Goal: Task Accomplishment & Management: Use online tool/utility

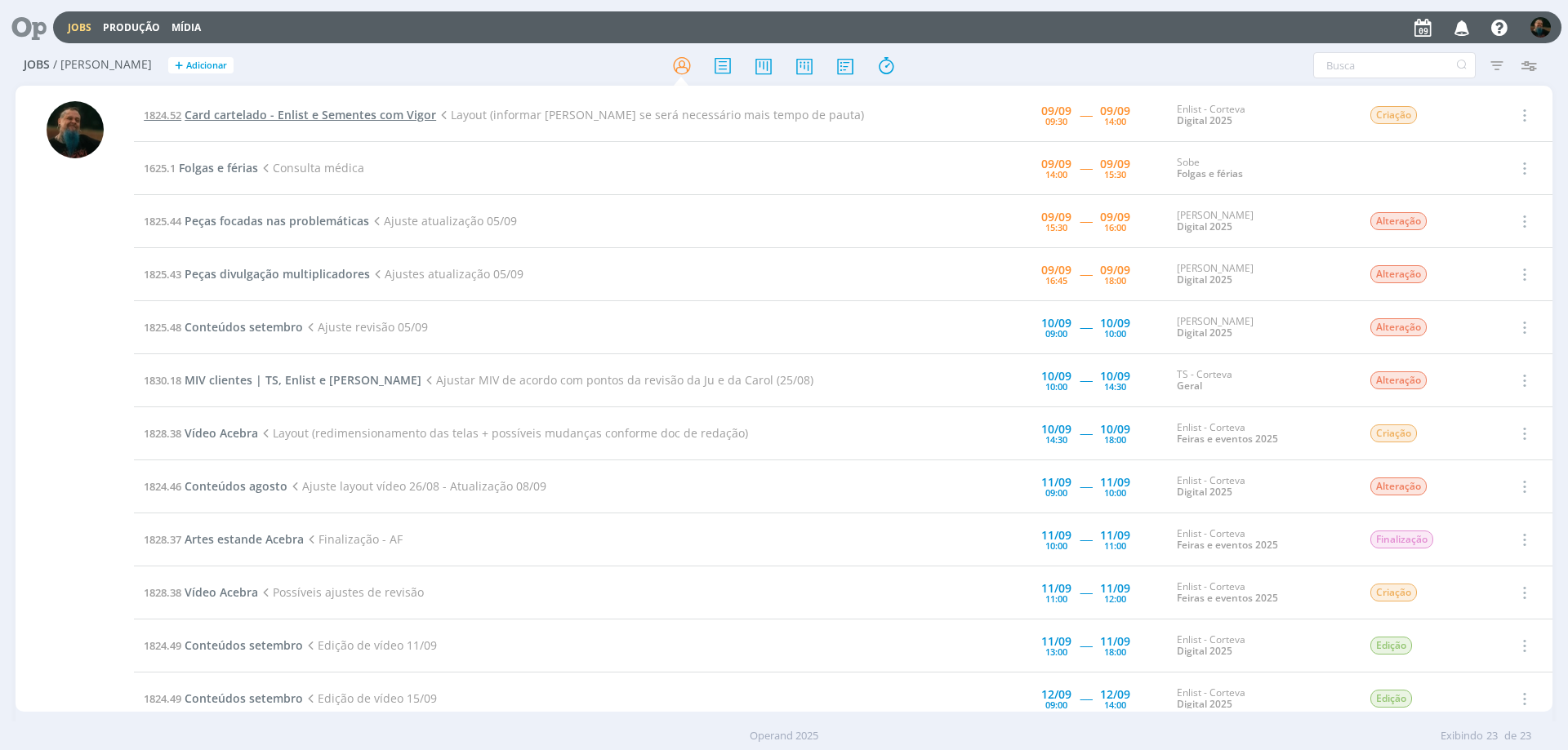
click at [321, 114] on span "Card cartelado - Enlist e Sementes com Vigor" at bounding box center [310, 114] width 252 height 15
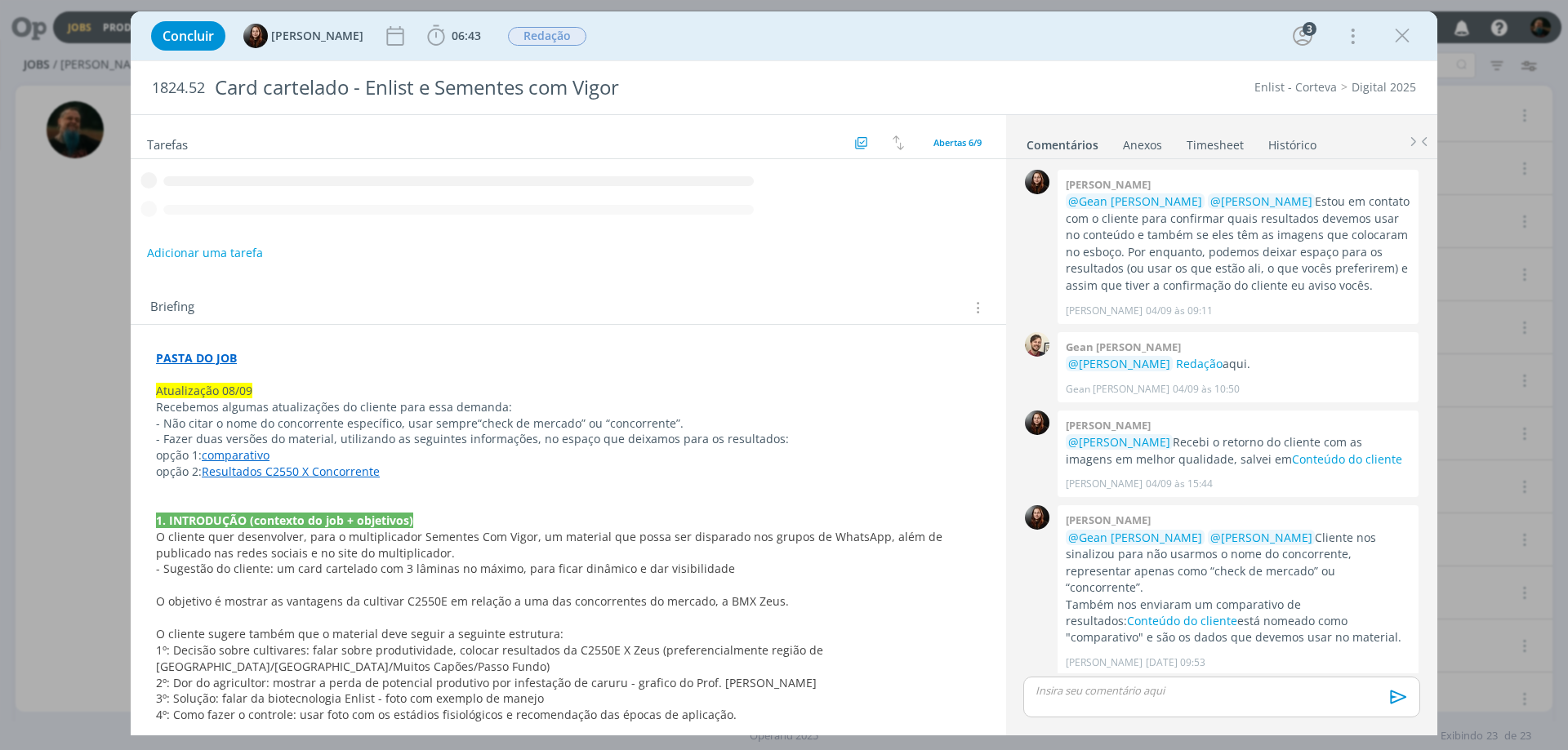
scroll to position [247, 0]
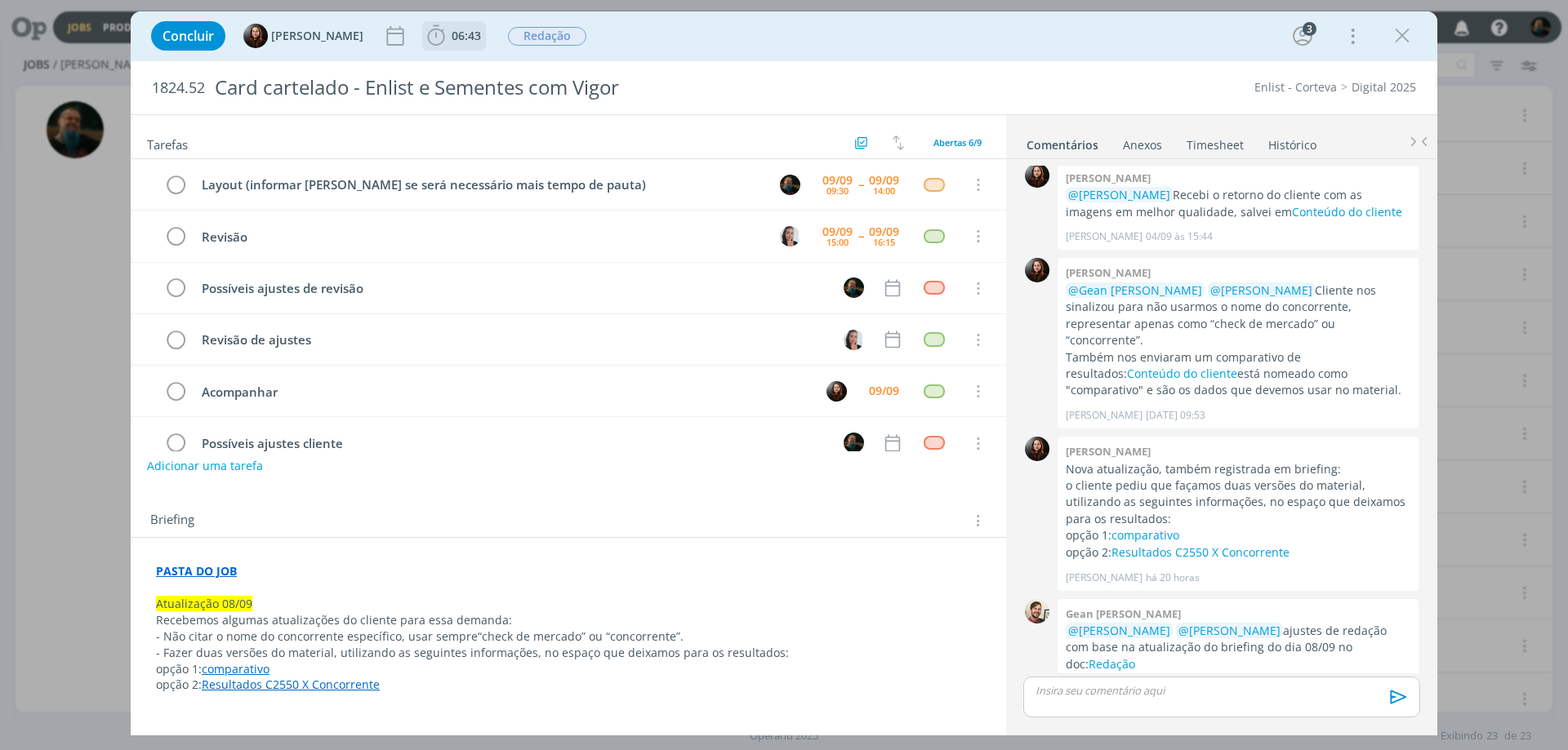
click at [458, 38] on span "06:43" at bounding box center [466, 35] width 30 height 15
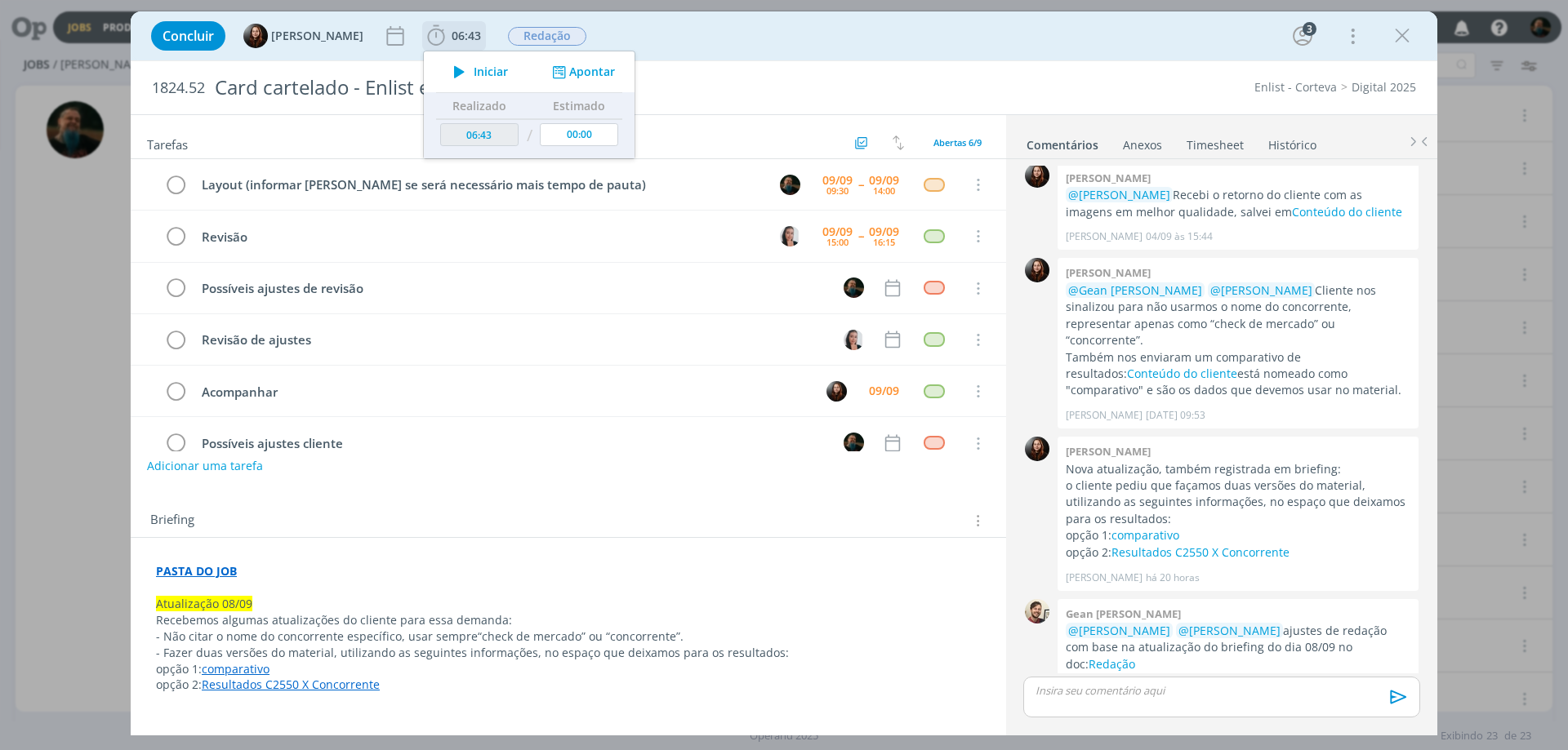
click at [480, 72] on span "Iniciar" at bounding box center [491, 72] width 34 height 12
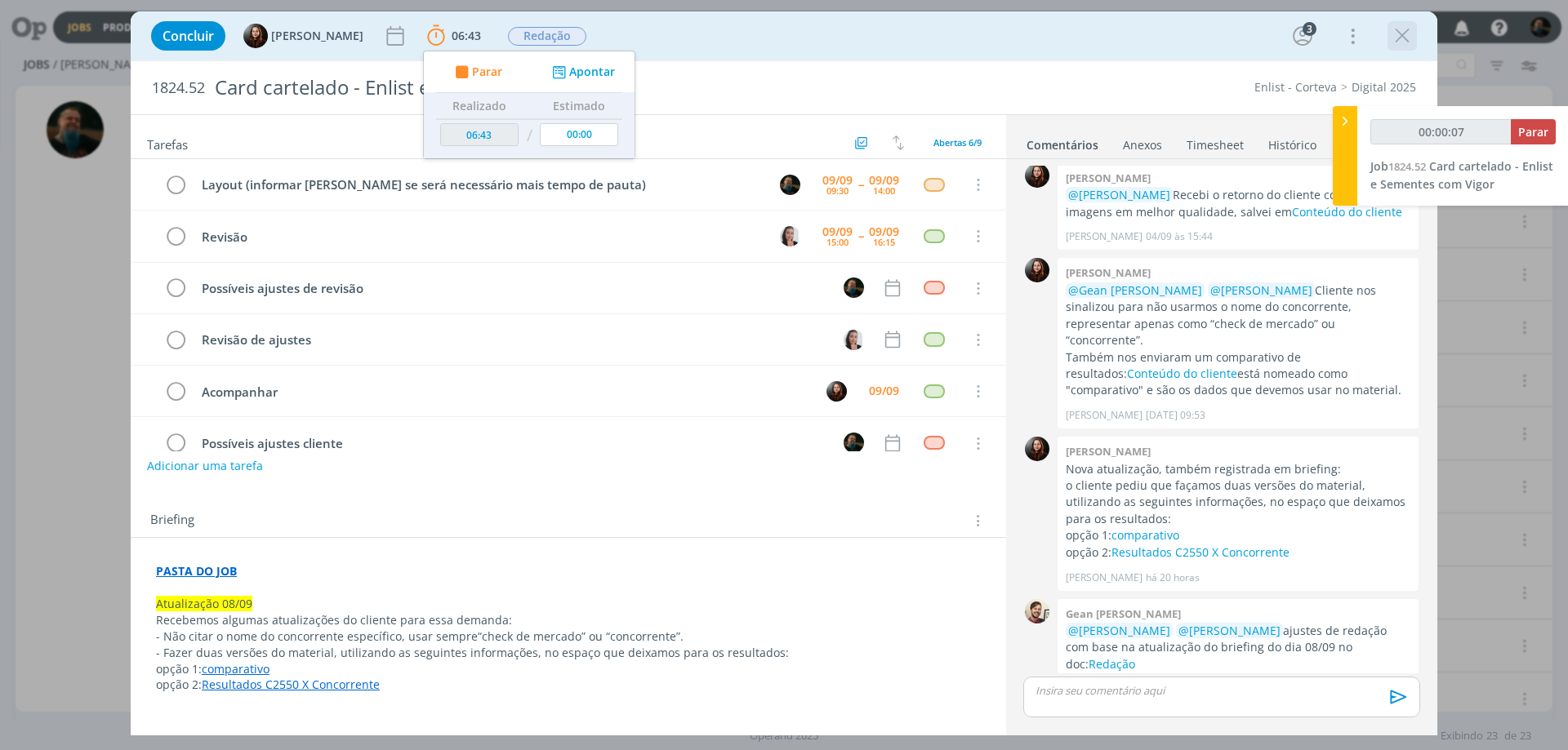
click at [1400, 32] on icon "dialog" at bounding box center [1401, 35] width 24 height 24
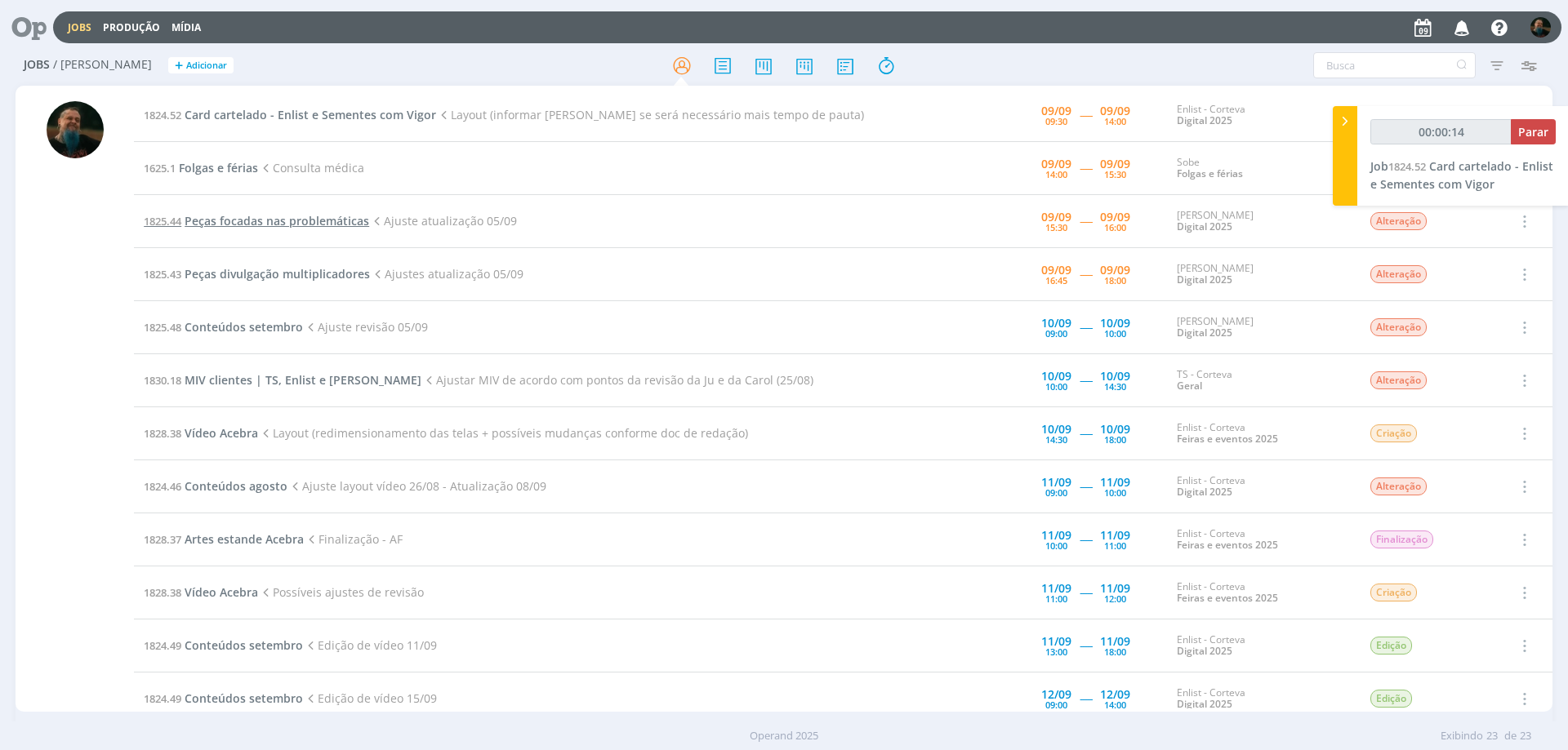
click at [295, 226] on span "Peças focadas nas problemáticas" at bounding box center [277, 220] width 184 height 15
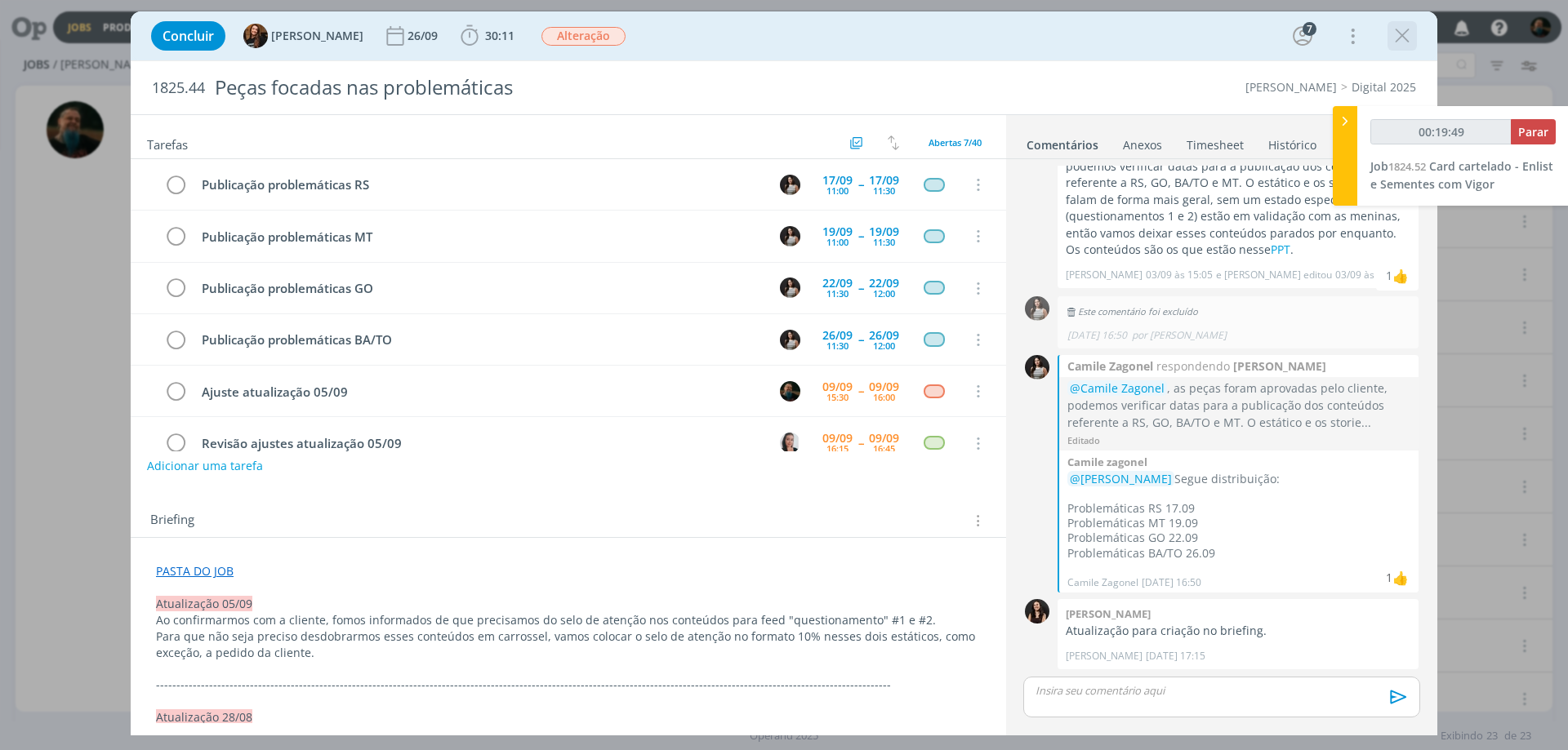
click at [1404, 35] on icon "dialog" at bounding box center [1401, 35] width 24 height 24
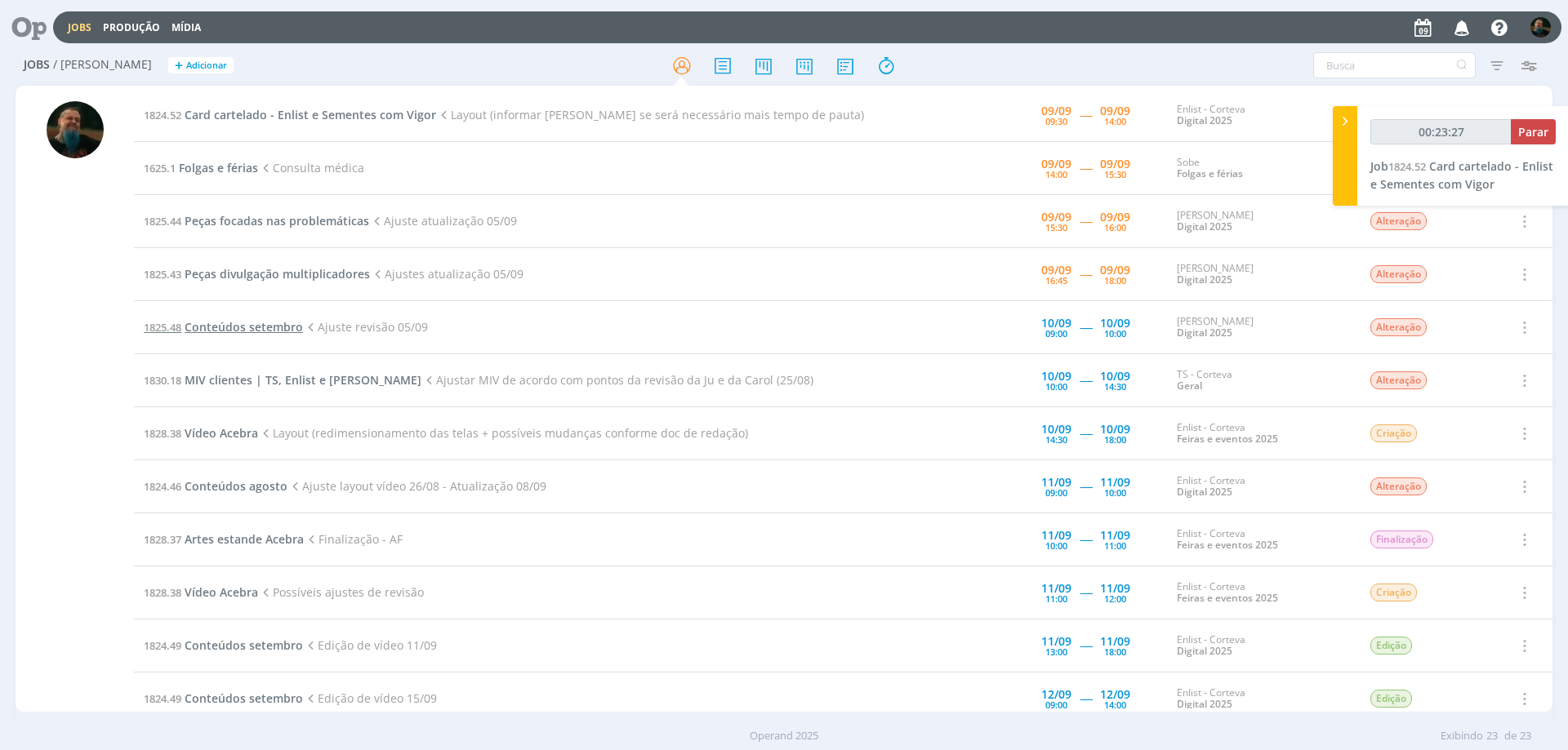
click at [254, 330] on span "Conteúdos setembro" at bounding box center [244, 327] width 118 height 15
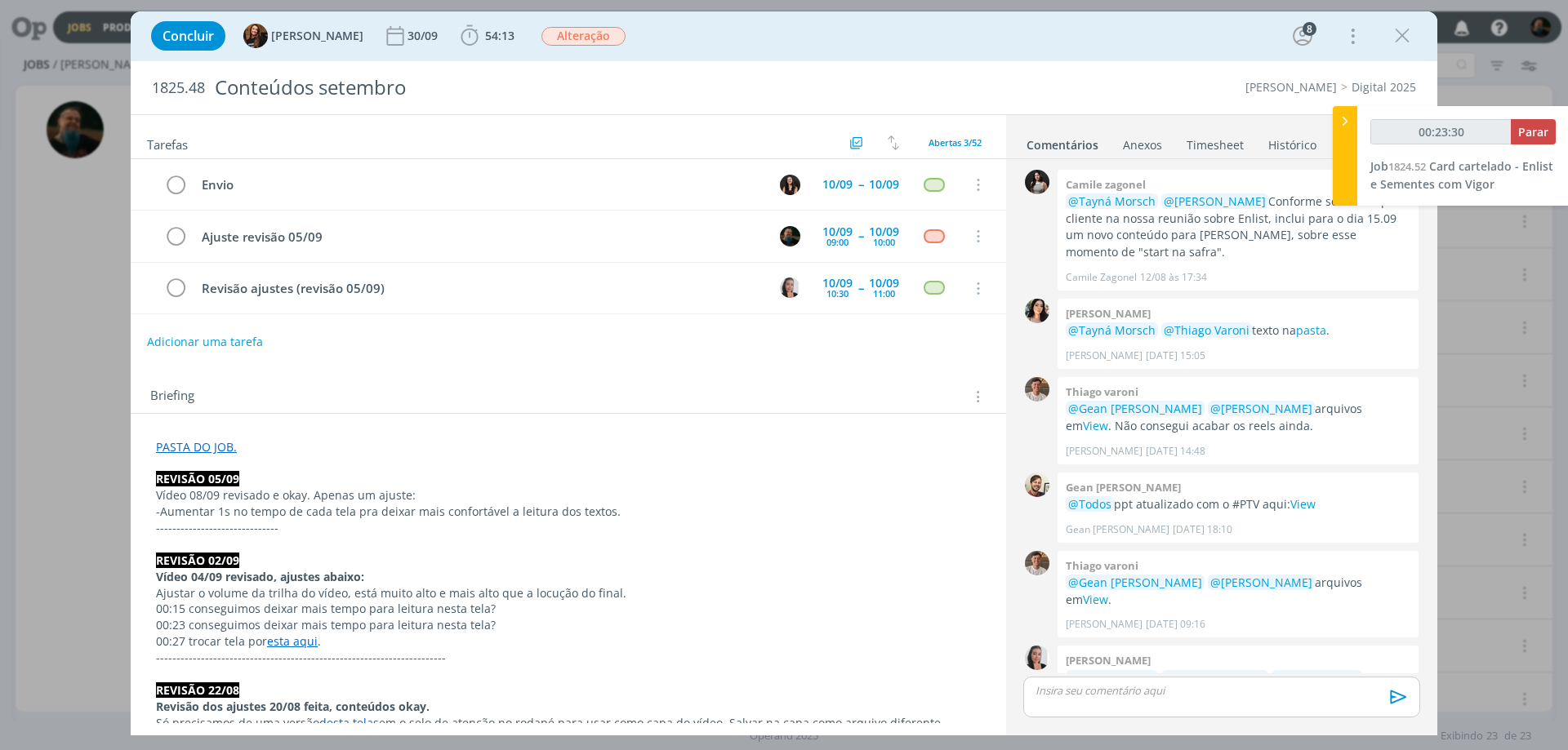
scroll to position [1620, 0]
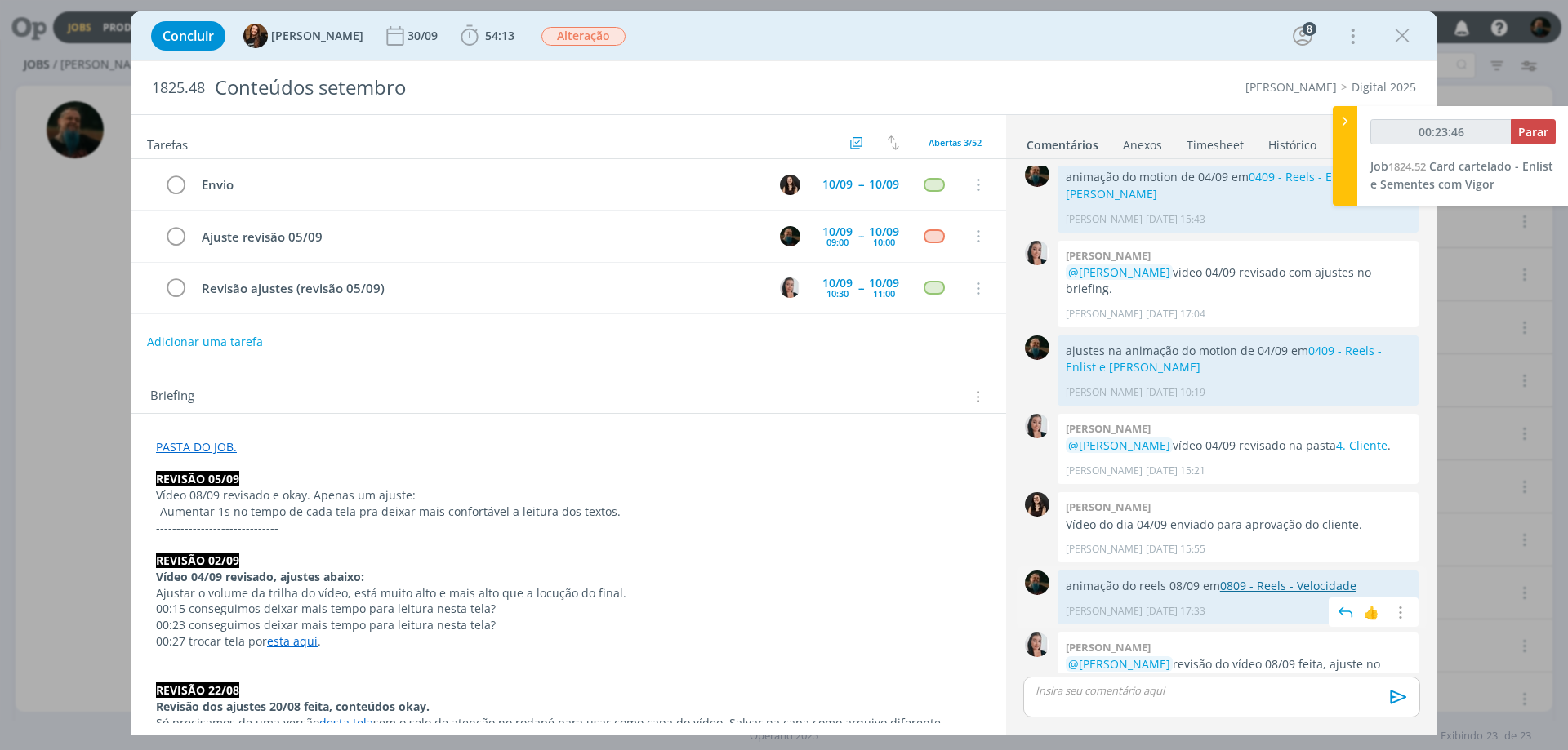
click at [1293, 578] on link "0809 - Reels - Velocidade" at bounding box center [1289, 585] width 136 height 15
click at [1402, 37] on icon "dialog" at bounding box center [1401, 35] width 24 height 24
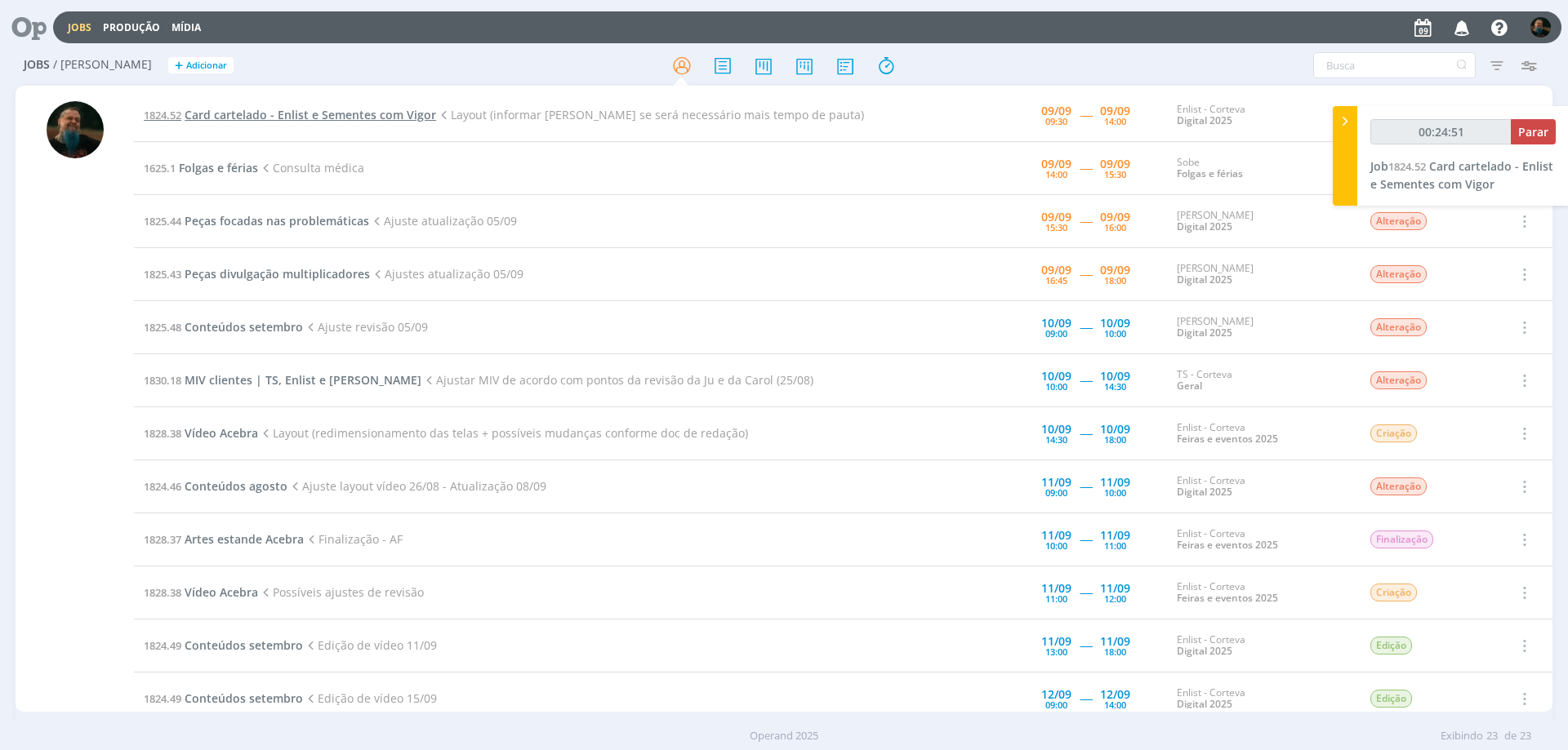
click at [338, 119] on span "Card cartelado - Enlist e Sementes com Vigor" at bounding box center [310, 114] width 252 height 15
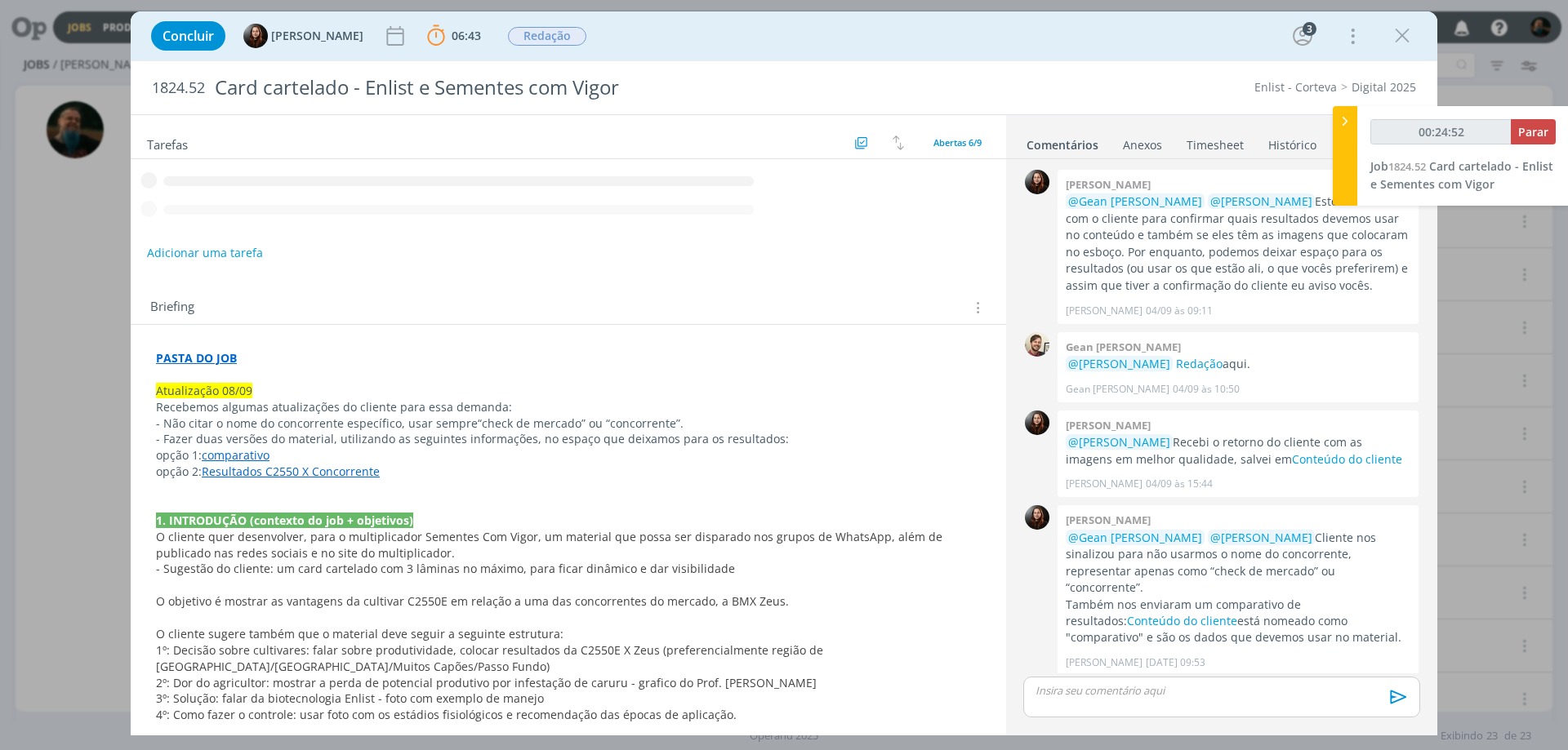
scroll to position [247, 0]
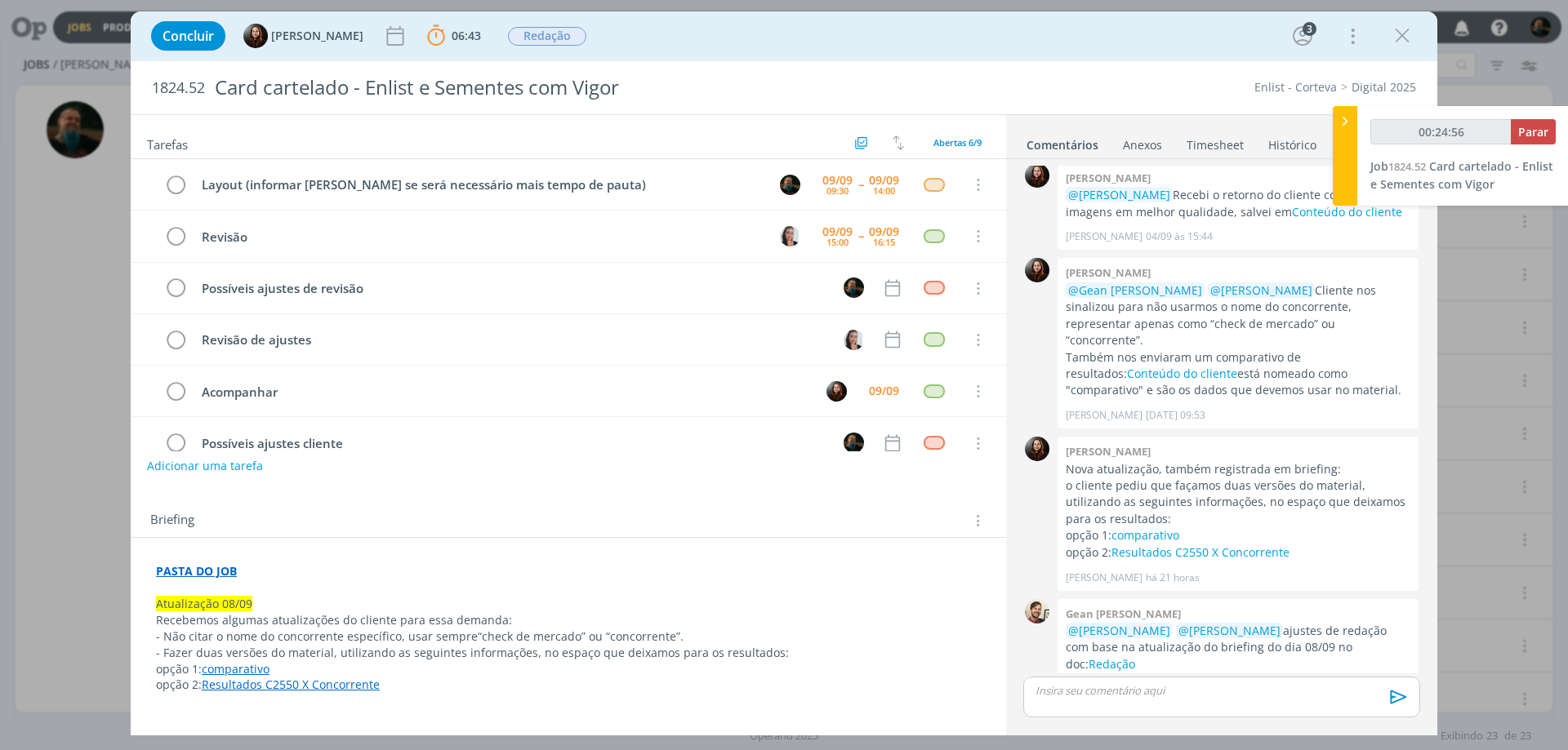
click at [1149, 691] on p "dialog" at bounding box center [1222, 690] width 371 height 14
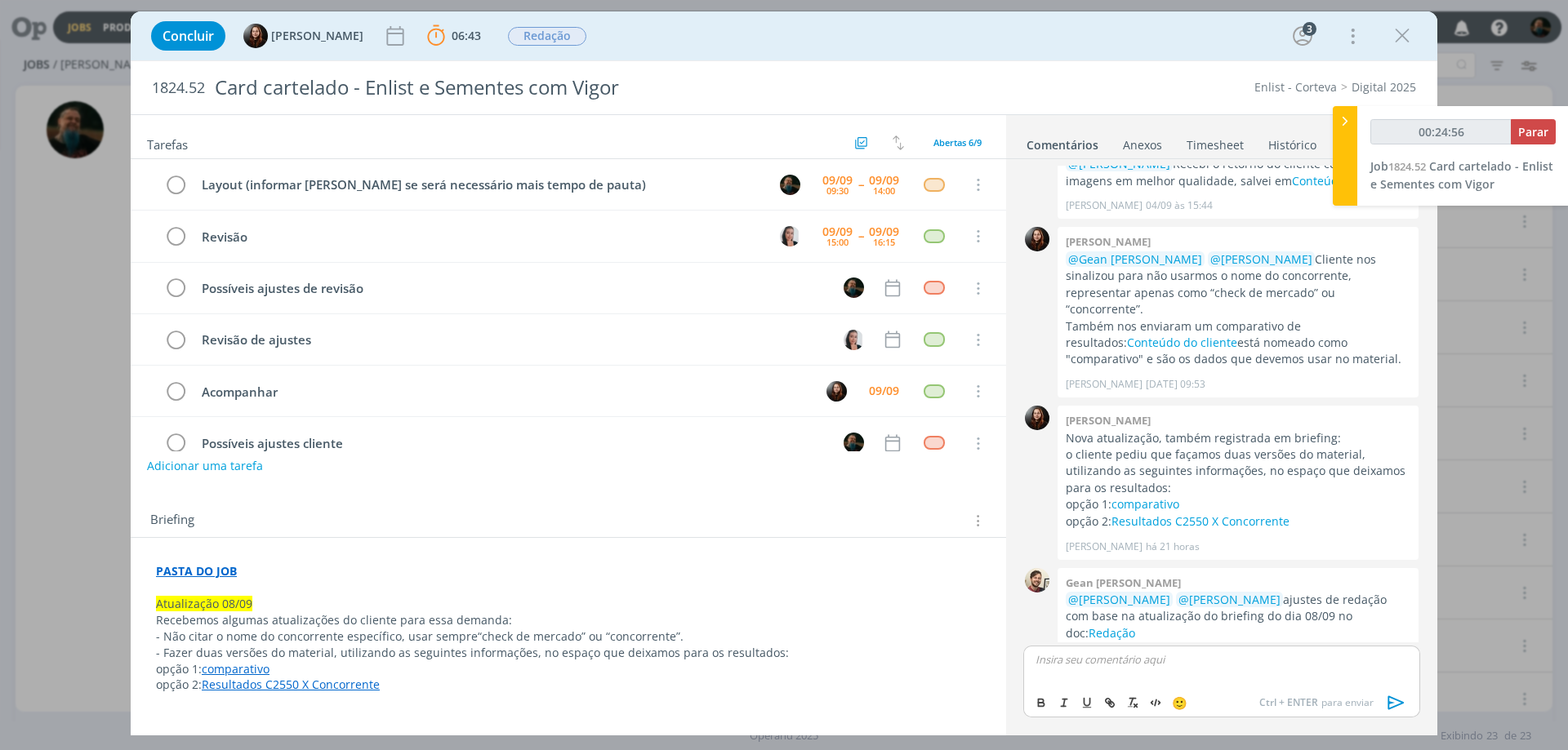
type input "00:24:57"
click at [1390, 705] on icon "dialog" at bounding box center [1397, 703] width 16 height 14
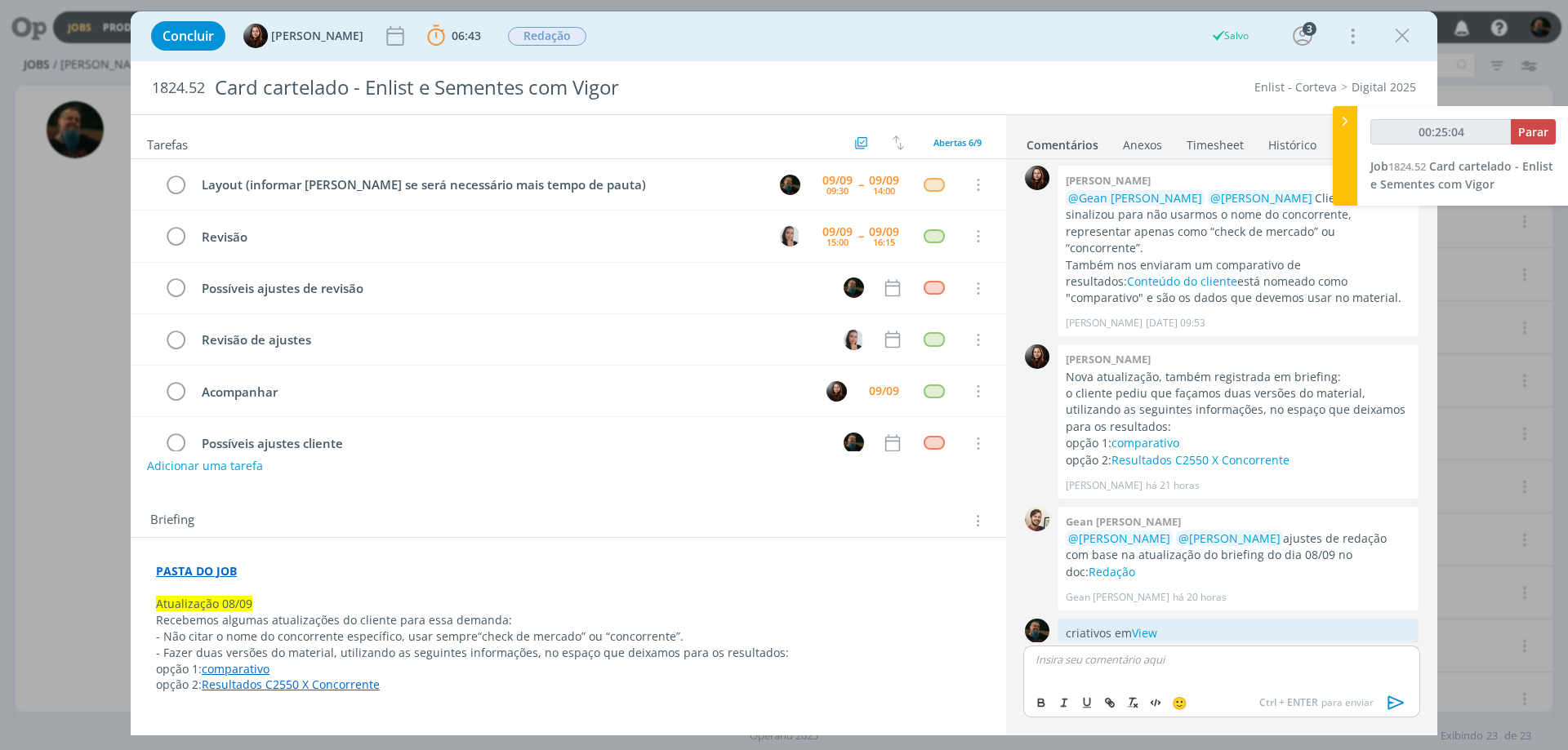
type input "00:25:05"
click at [1532, 132] on span "Parar" at bounding box center [1534, 132] width 30 height 15
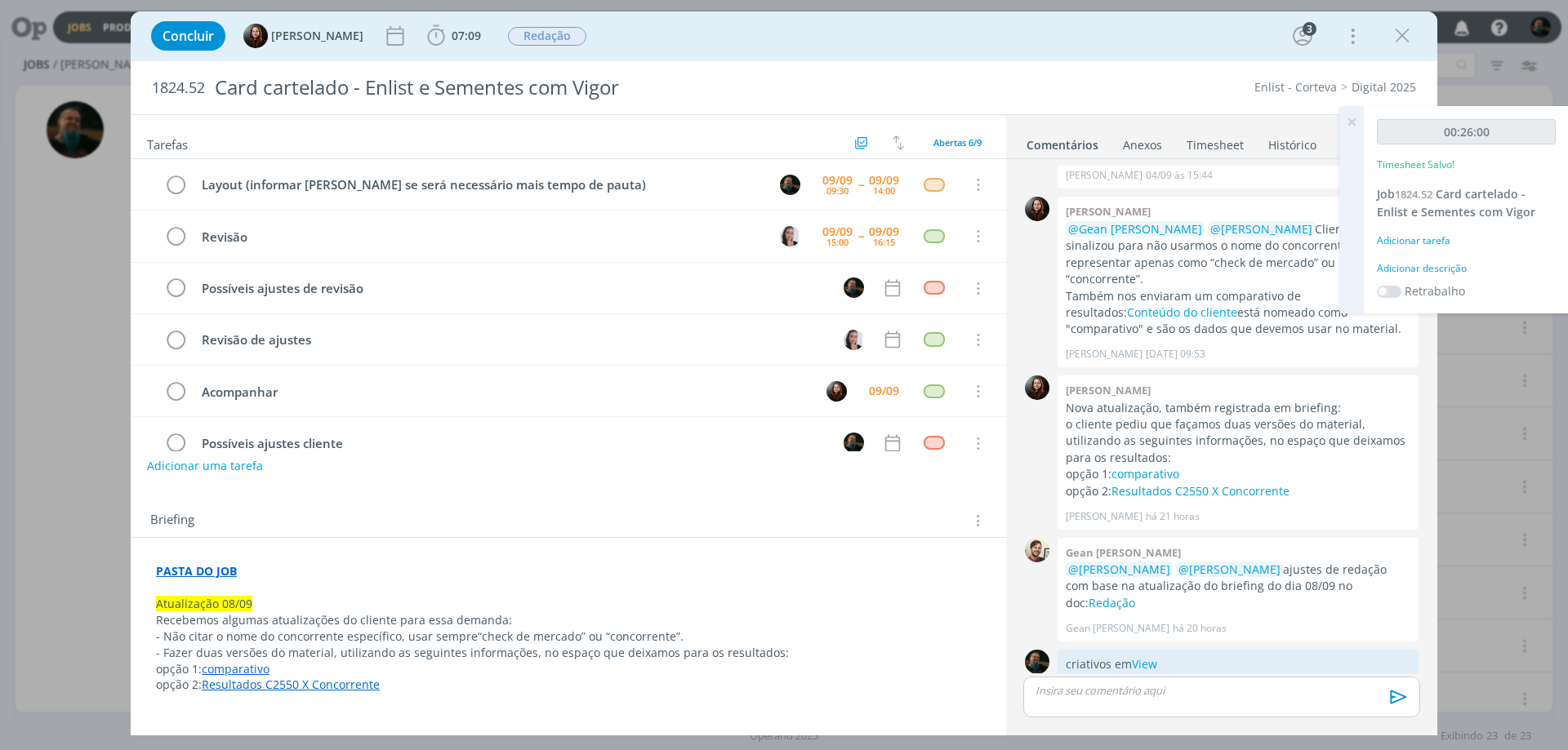
click at [1450, 263] on div "Adicionar descrição" at bounding box center [1467, 268] width 179 height 14
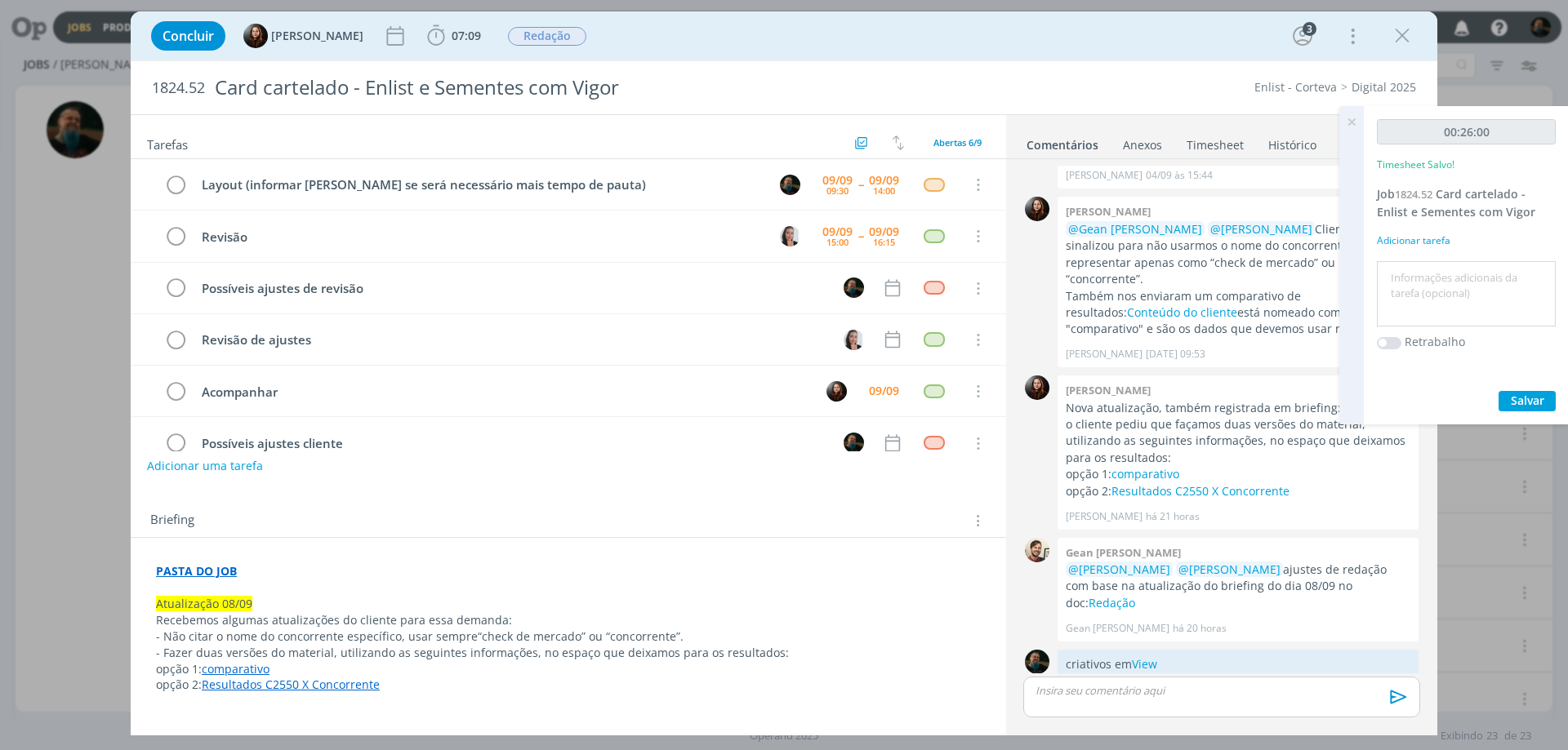
click at [1449, 271] on textarea at bounding box center [1466, 294] width 171 height 58
type textarea "layout cards"
click at [1520, 395] on span "Salvar" at bounding box center [1527, 400] width 33 height 15
click at [1353, 122] on icon at bounding box center [1351, 123] width 30 height 32
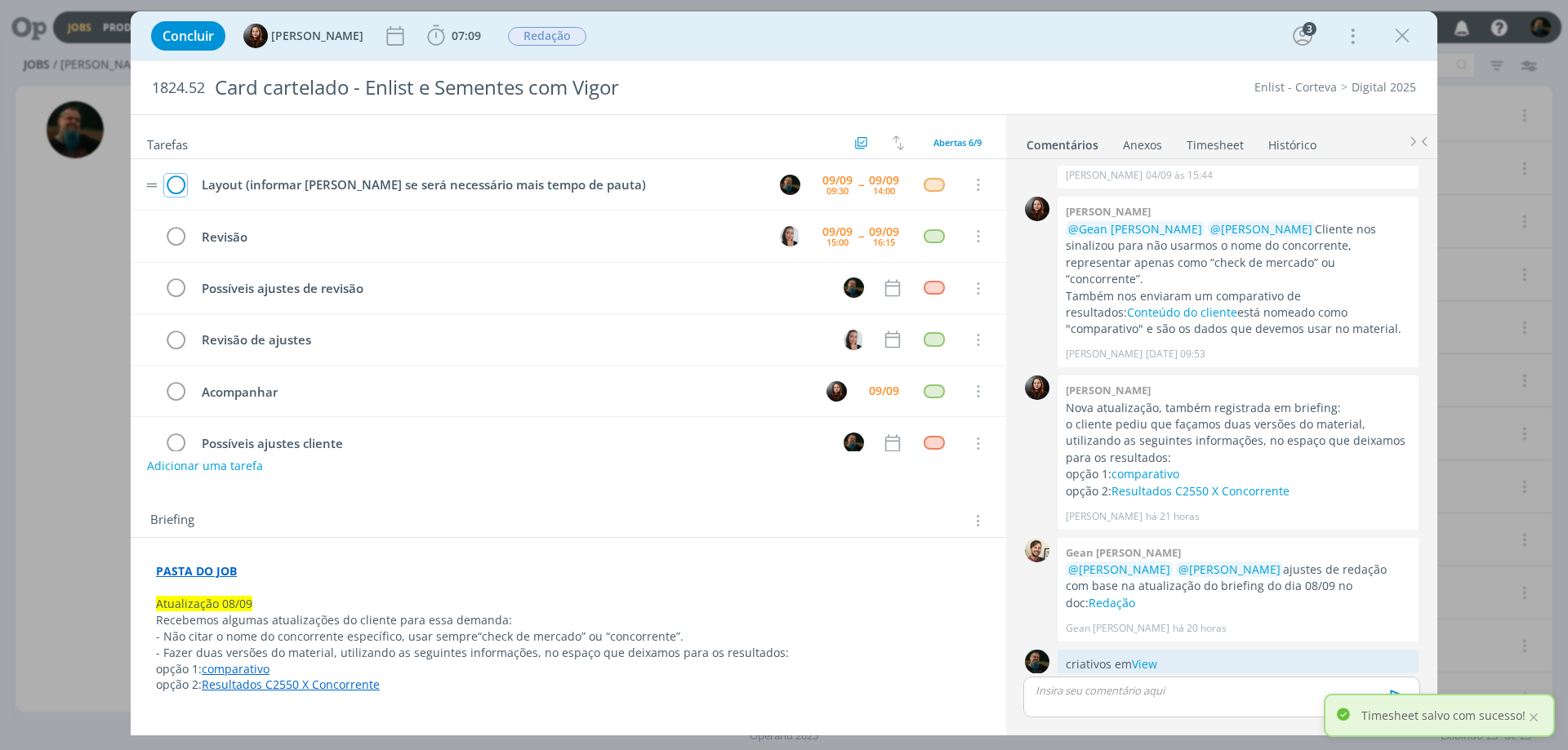
click at [172, 185] on icon "dialog" at bounding box center [176, 184] width 23 height 24
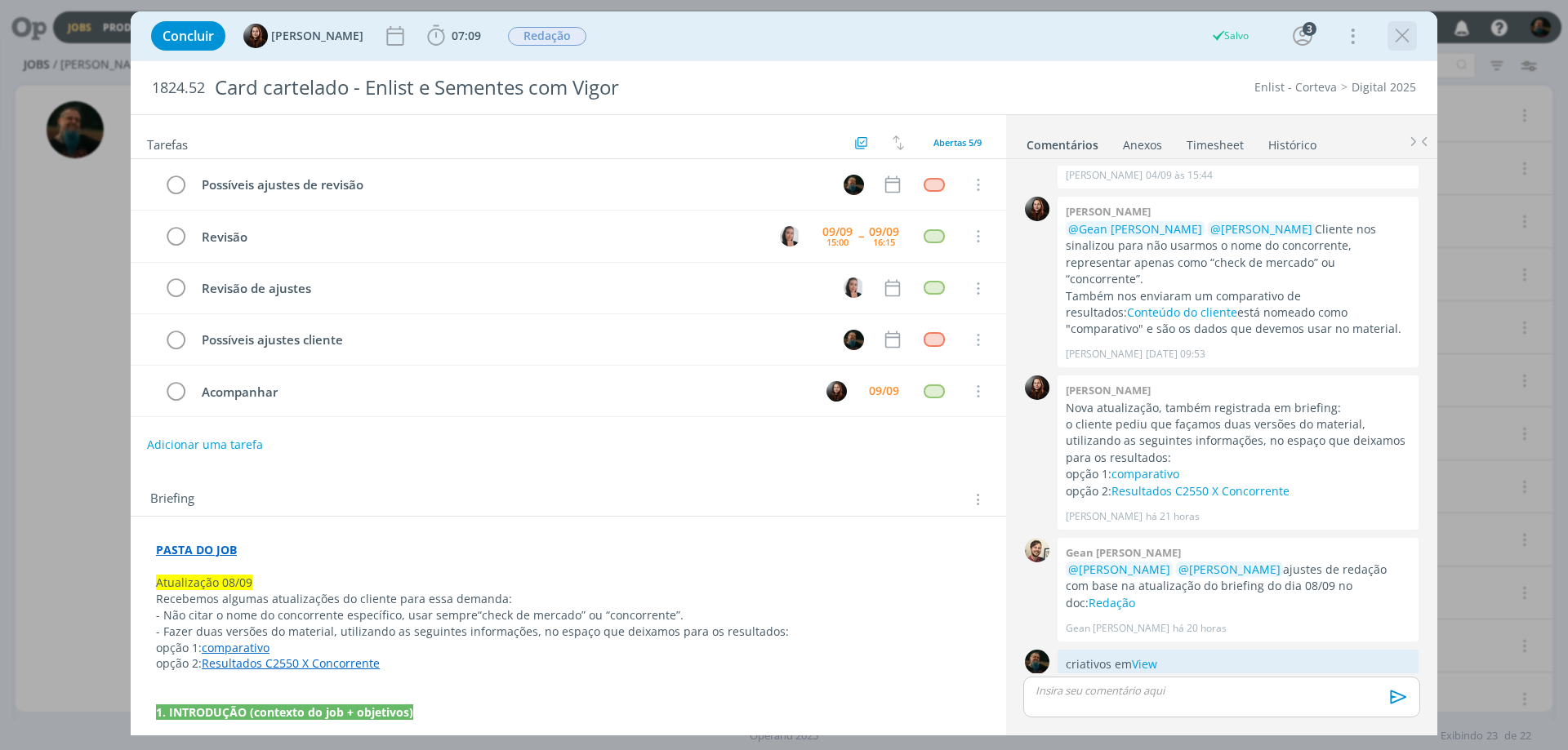
click at [1401, 32] on icon "dialog" at bounding box center [1401, 35] width 24 height 24
